Goal: Information Seeking & Learning: Find specific page/section

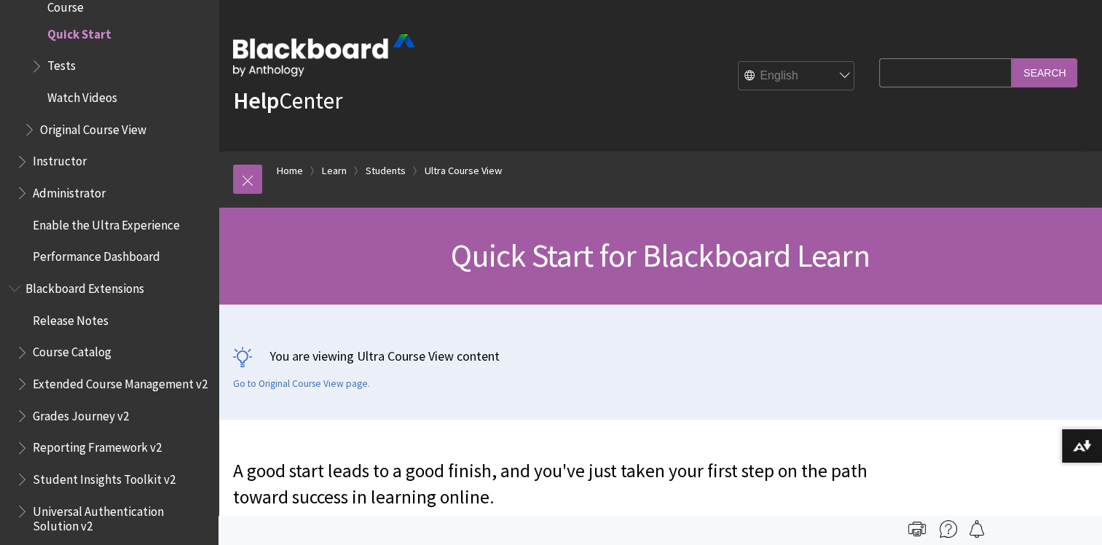
click at [906, 74] on input "Search Query" at bounding box center [945, 72] width 133 height 28
type input "color"
click at [1012, 58] on input "Search" at bounding box center [1045, 72] width 66 height 28
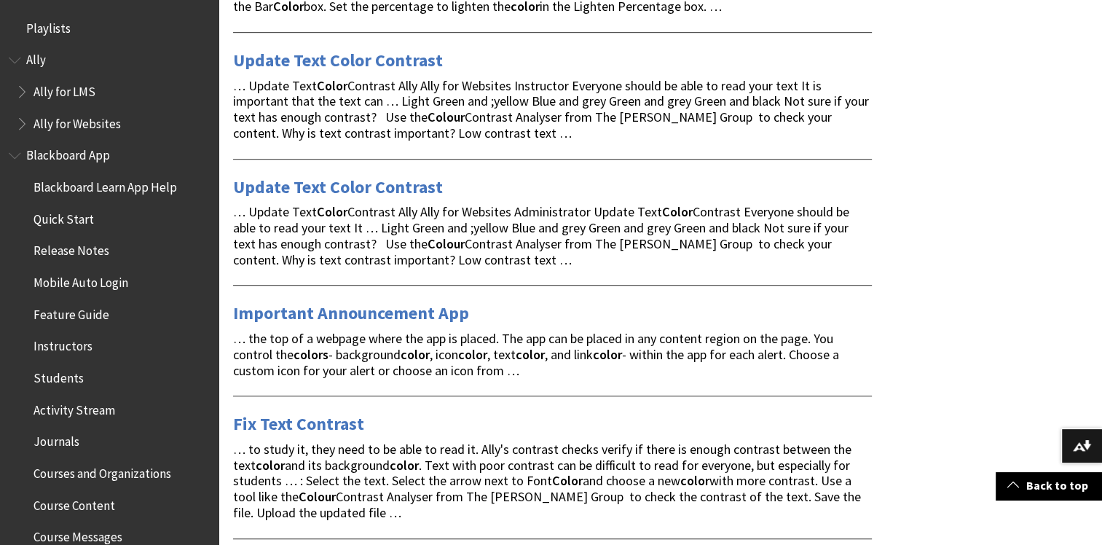
scroll to position [874, 0]
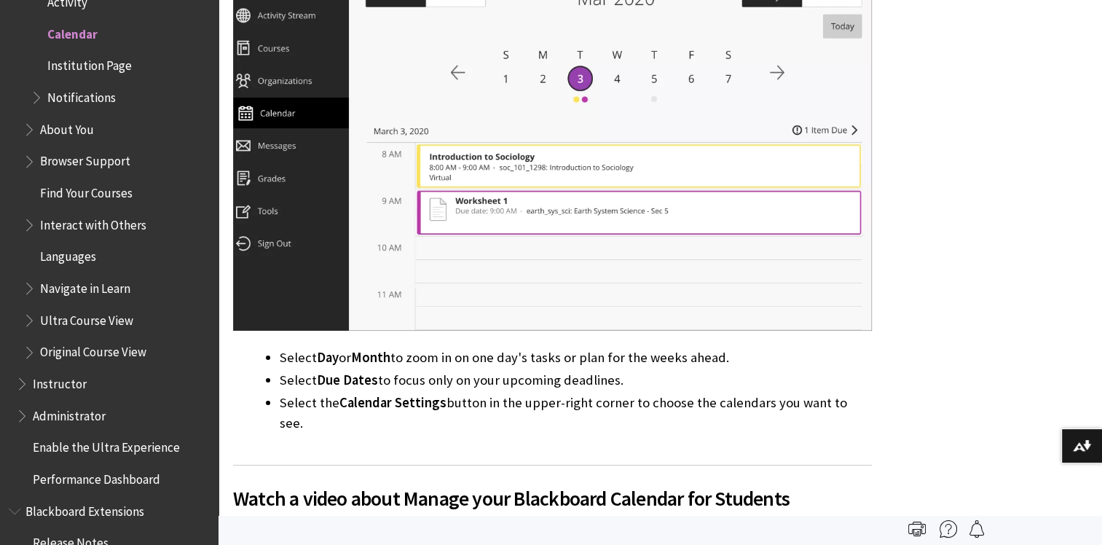
scroll to position [1311, 0]
